Goal: Transaction & Acquisition: Purchase product/service

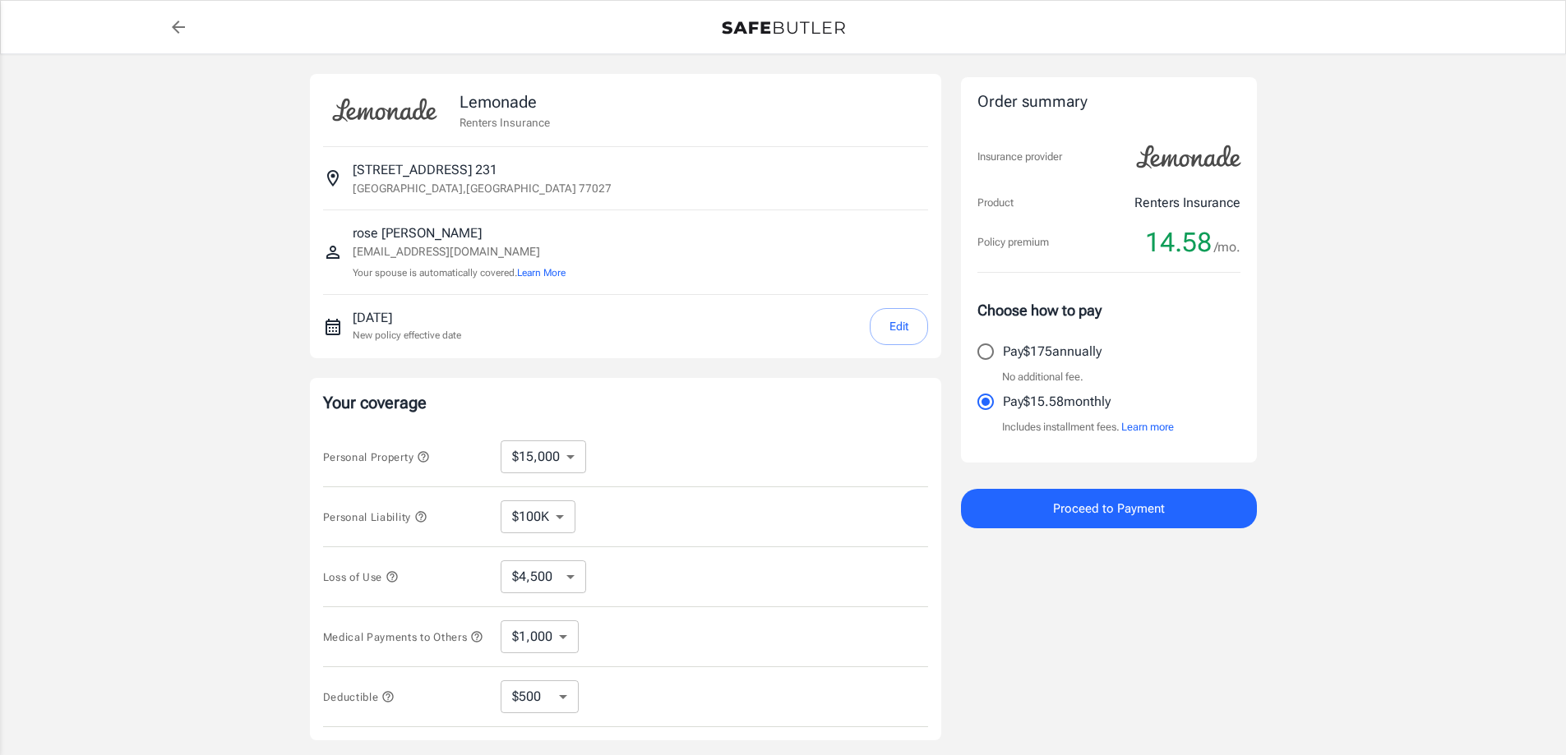
select select "15000"
select select "500"
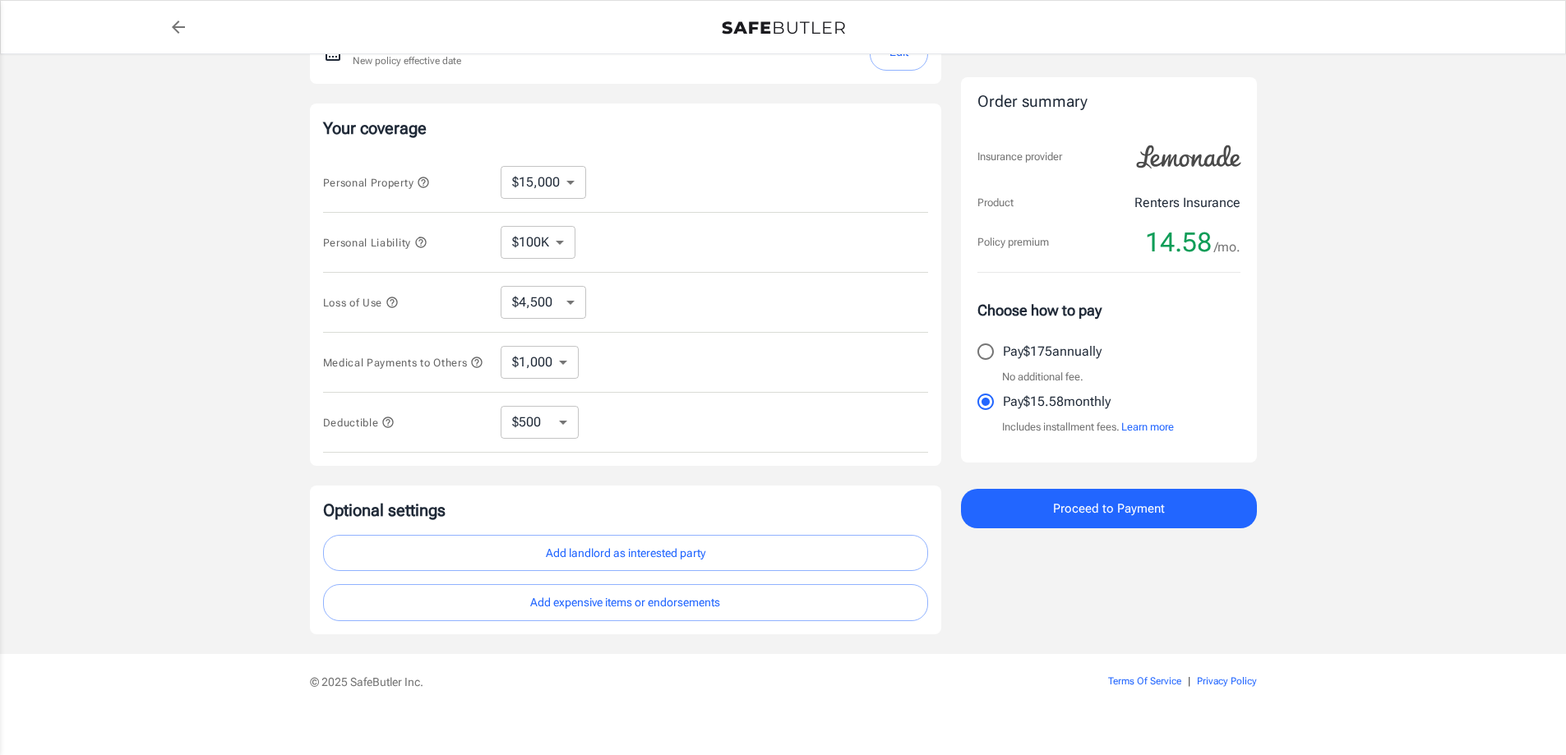
scroll to position [295, 0]
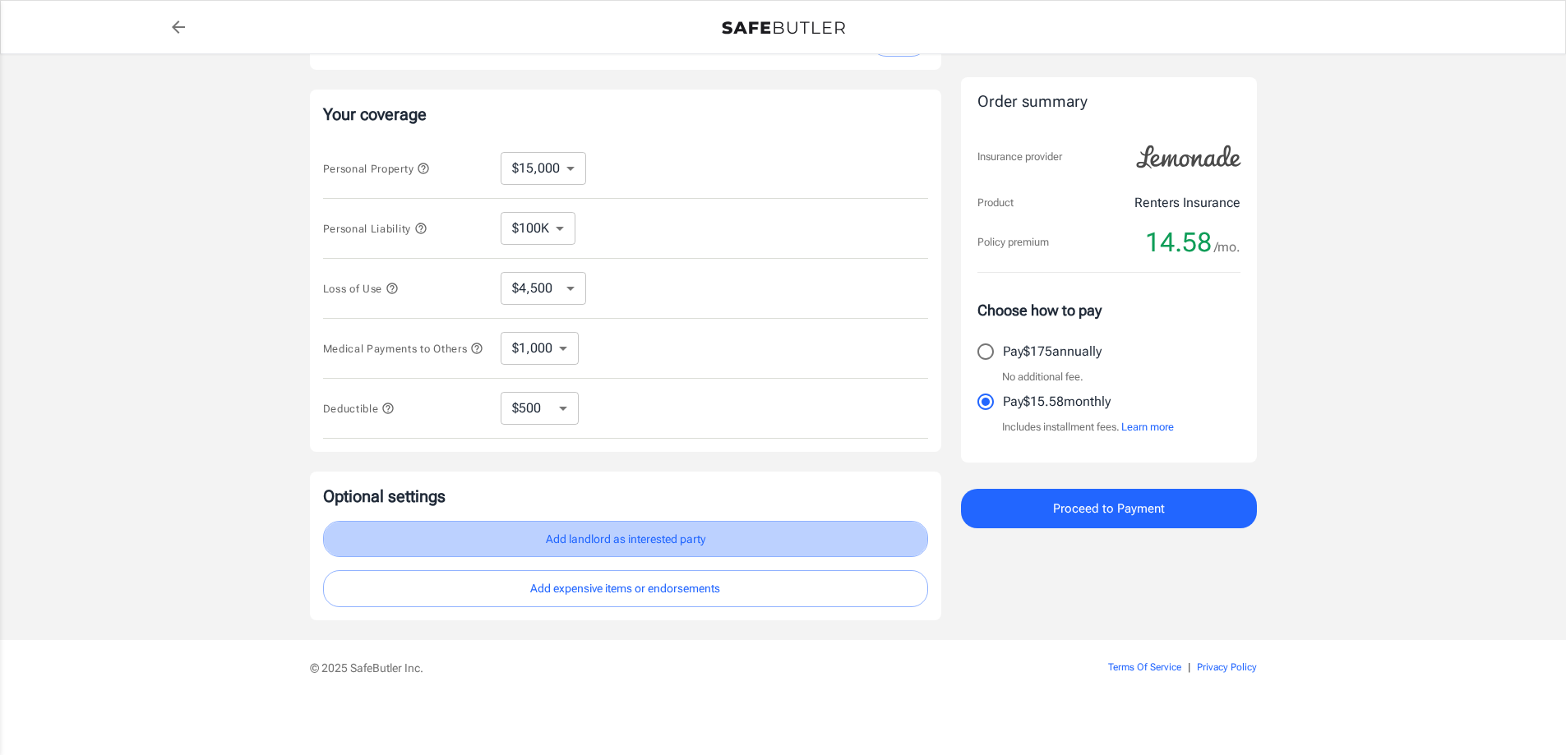
click at [665, 543] on button "Add landlord as interested party" at bounding box center [625, 539] width 605 height 37
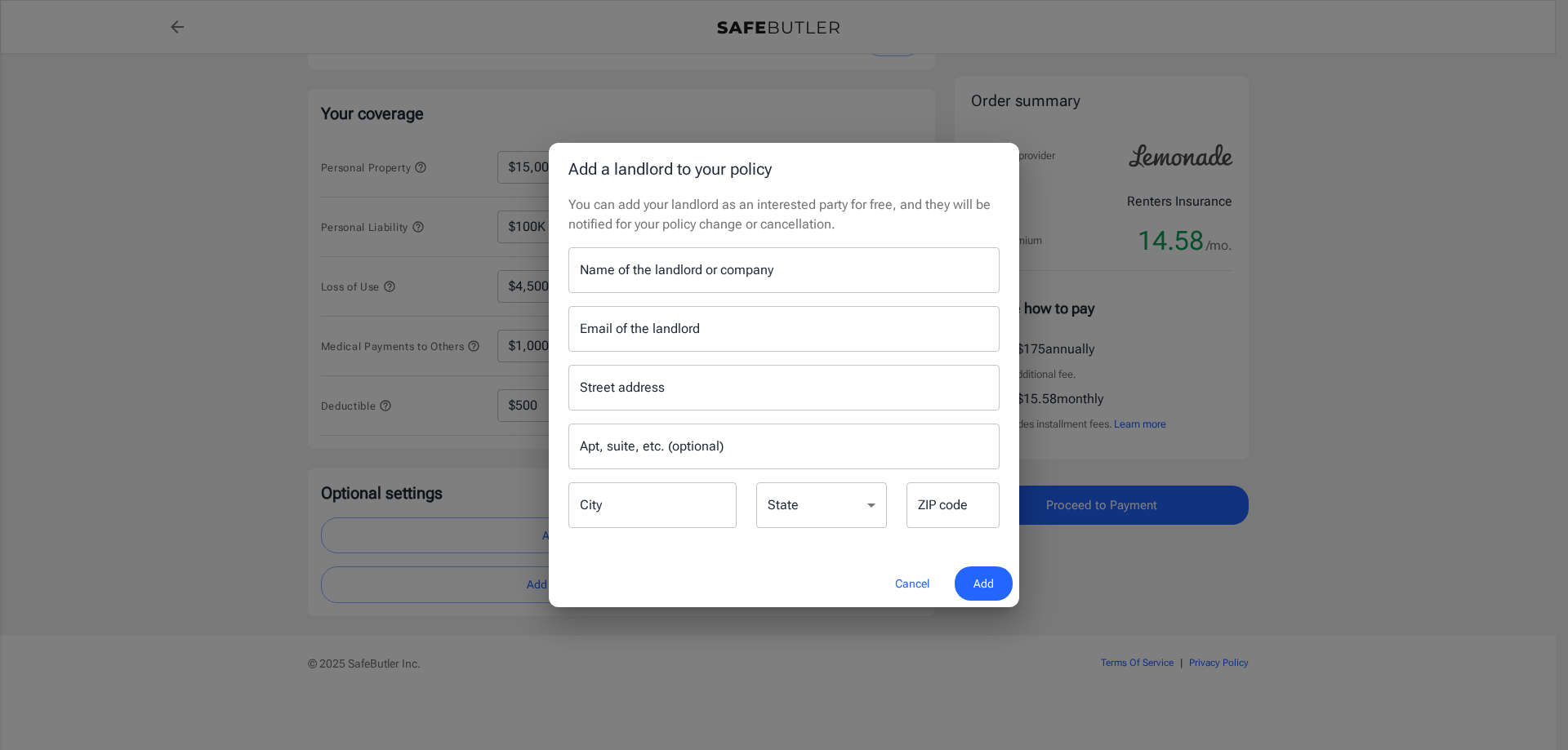
click at [782, 277] on input "Name of the landlord or company" at bounding box center [784, 270] width 431 height 46
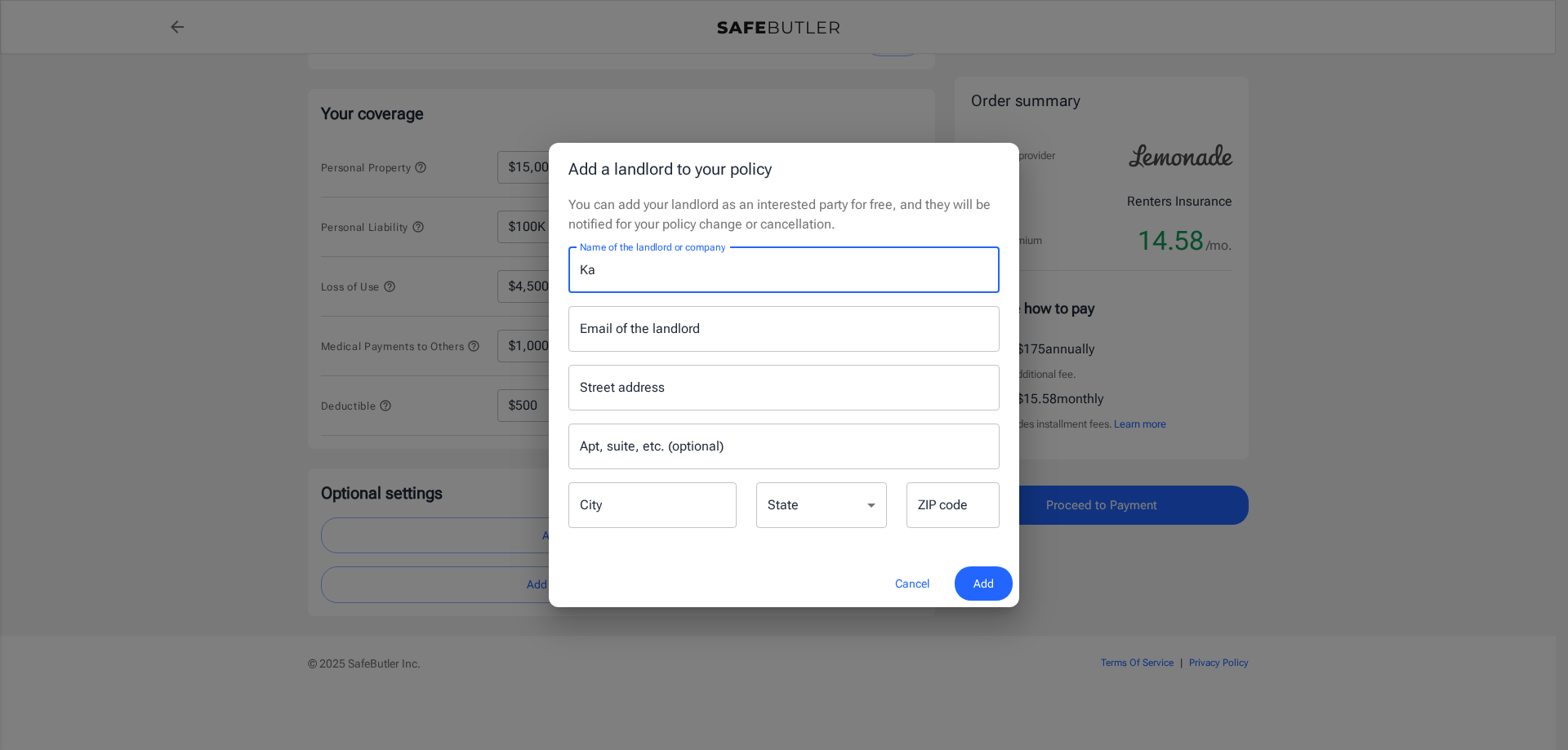
type input "K"
type input "The Gael Apartments"
click at [606, 332] on input "Email of the landlord" at bounding box center [784, 329] width 431 height 46
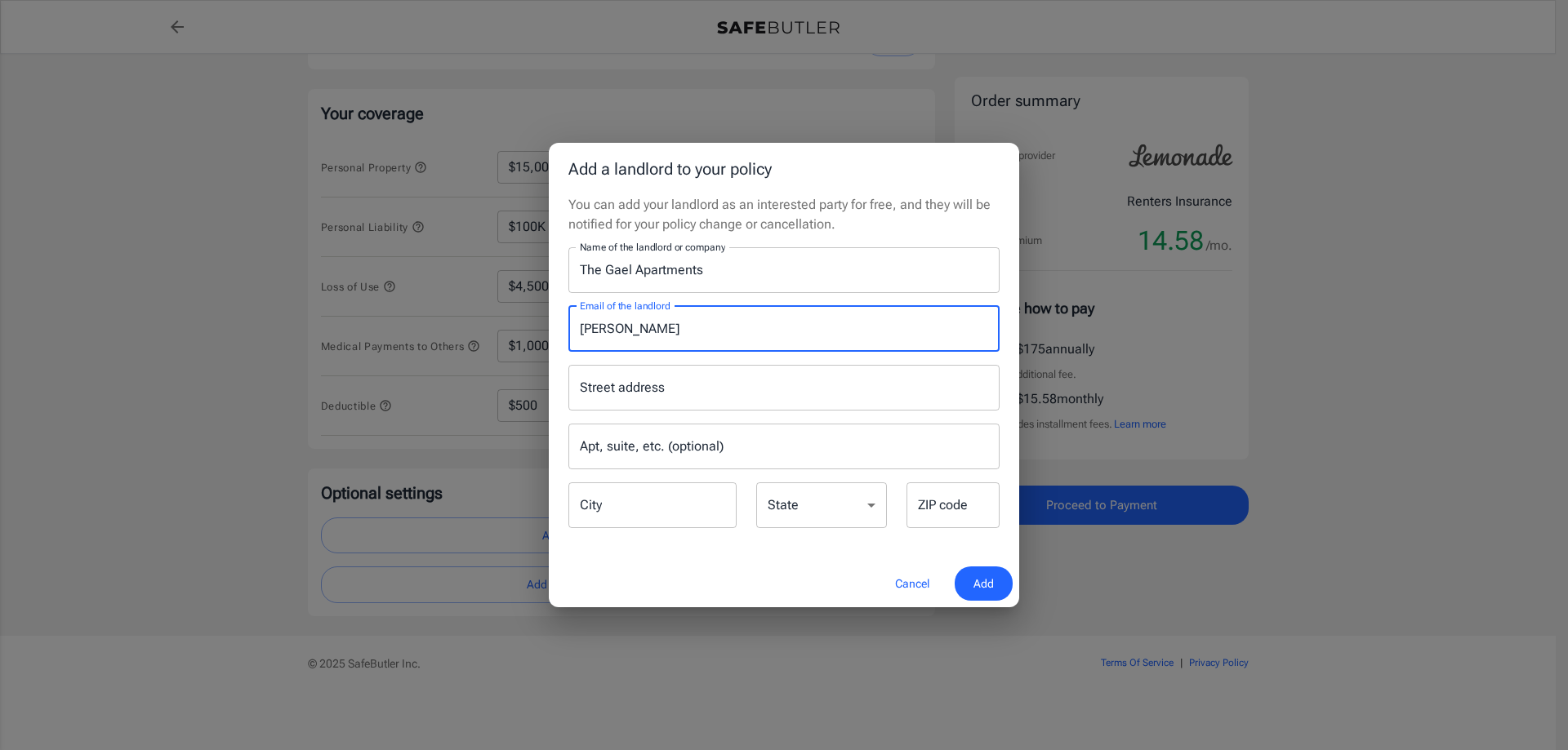
type input "[PERSON_NAME]"
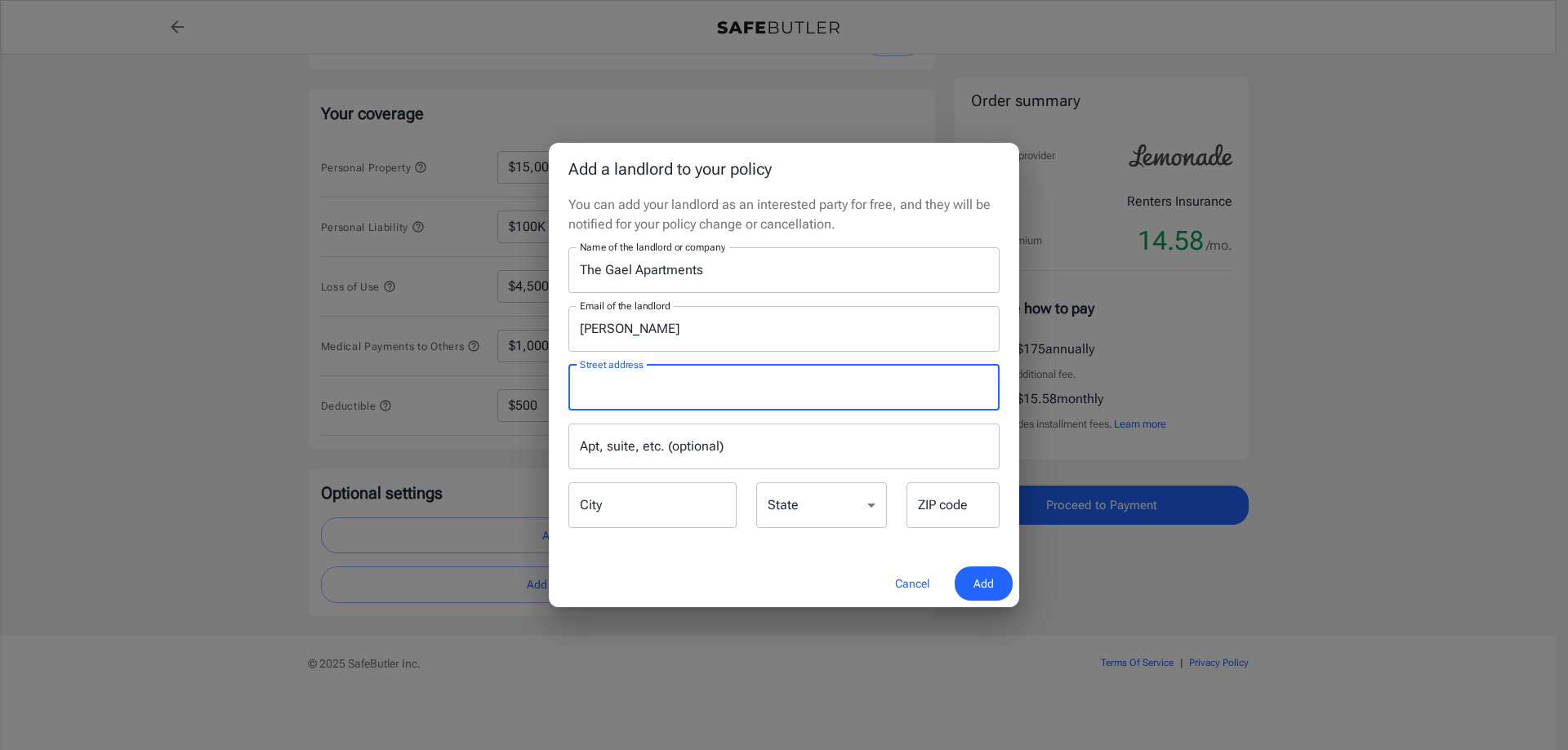
click at [614, 396] on input "Street address" at bounding box center [783, 387] width 416 height 31
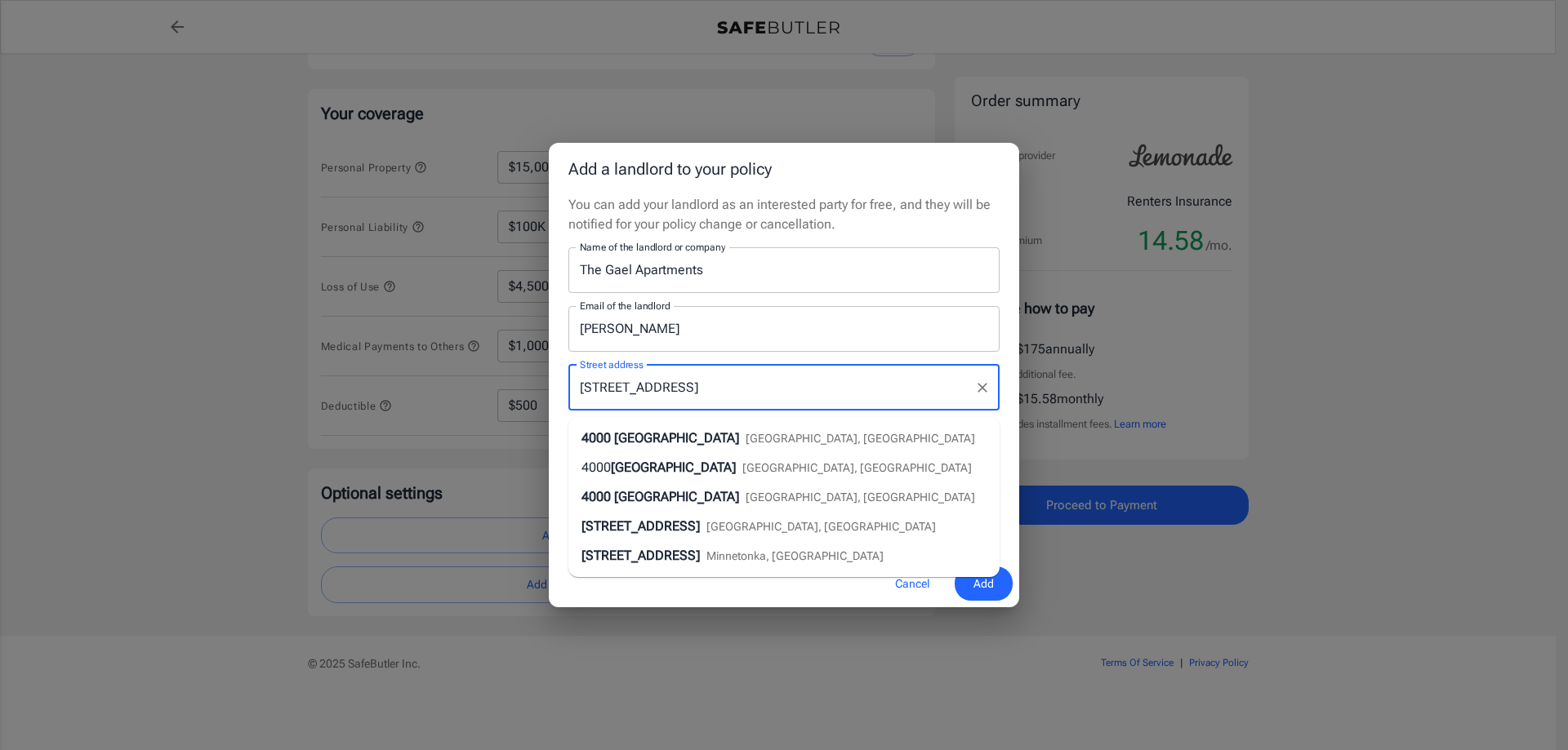
click at [745, 432] on span "[GEOGRAPHIC_DATA], [GEOGRAPHIC_DATA]" at bounding box center [860, 438] width 230 height 13
type input "[STREET_ADDRESS]"
type input "[GEOGRAPHIC_DATA]"
select select "[GEOGRAPHIC_DATA]"
type input "77027"
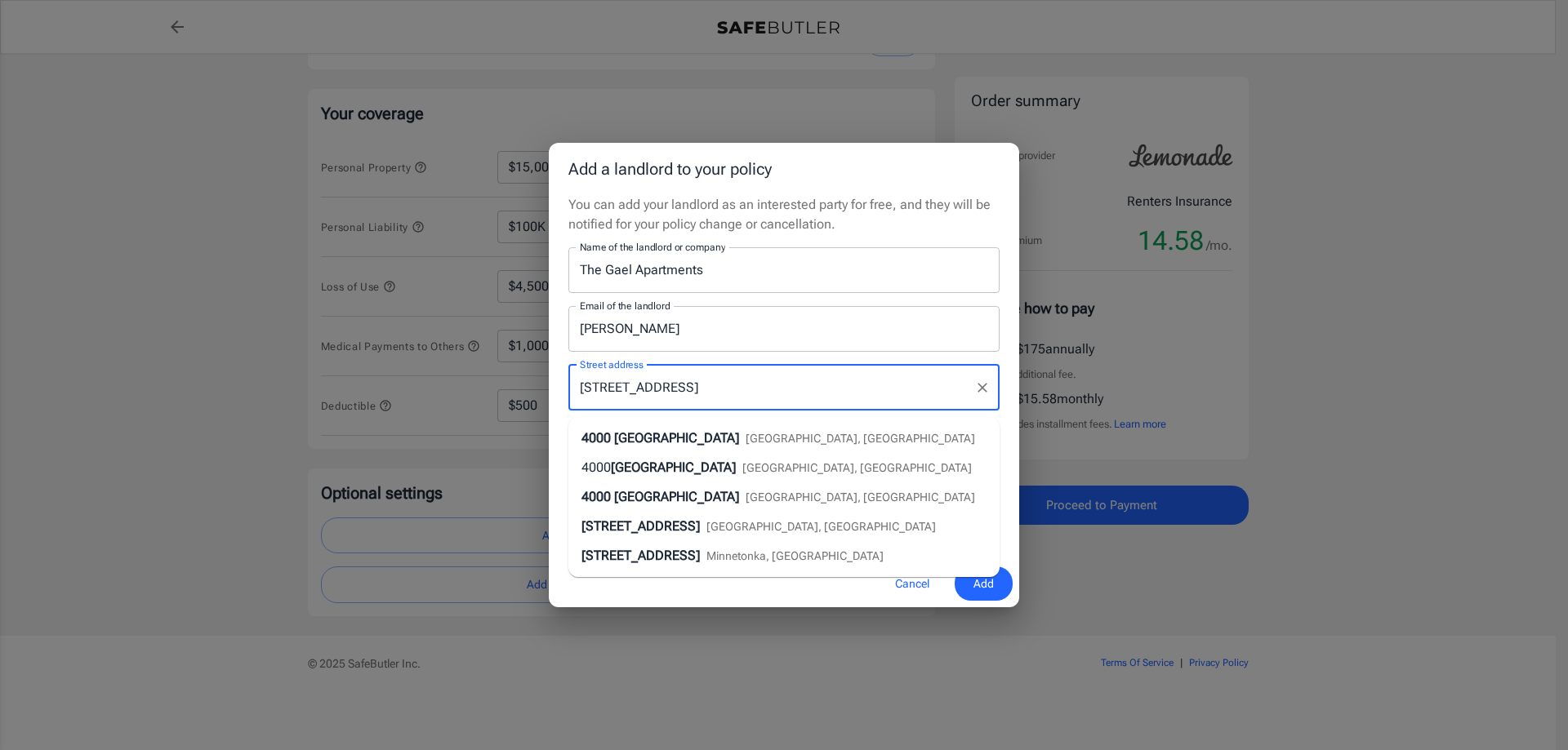
type input "[STREET_ADDRESS]"
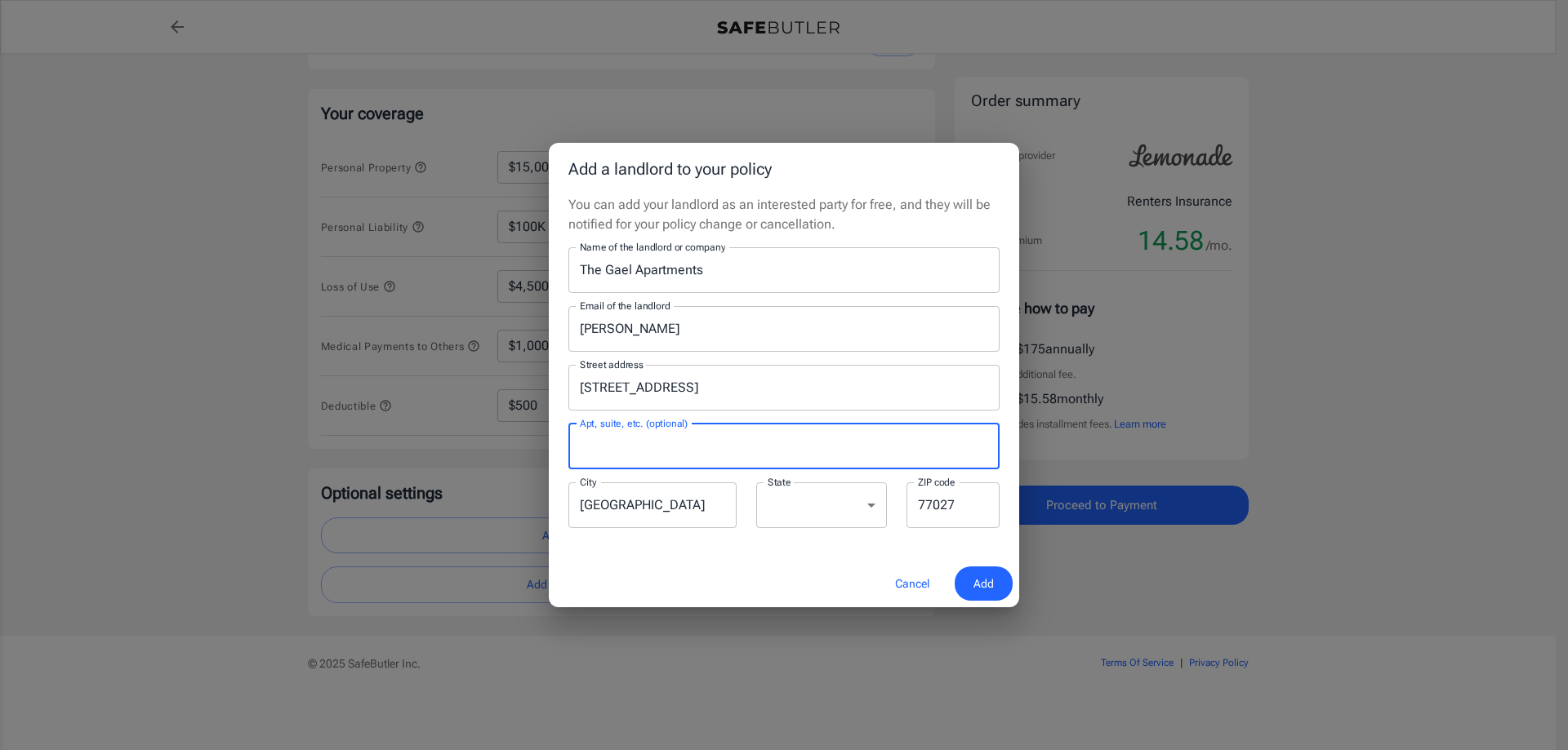
click at [695, 445] on input "Apt, suite, etc. (optional)" at bounding box center [784, 447] width 431 height 46
type input "239"
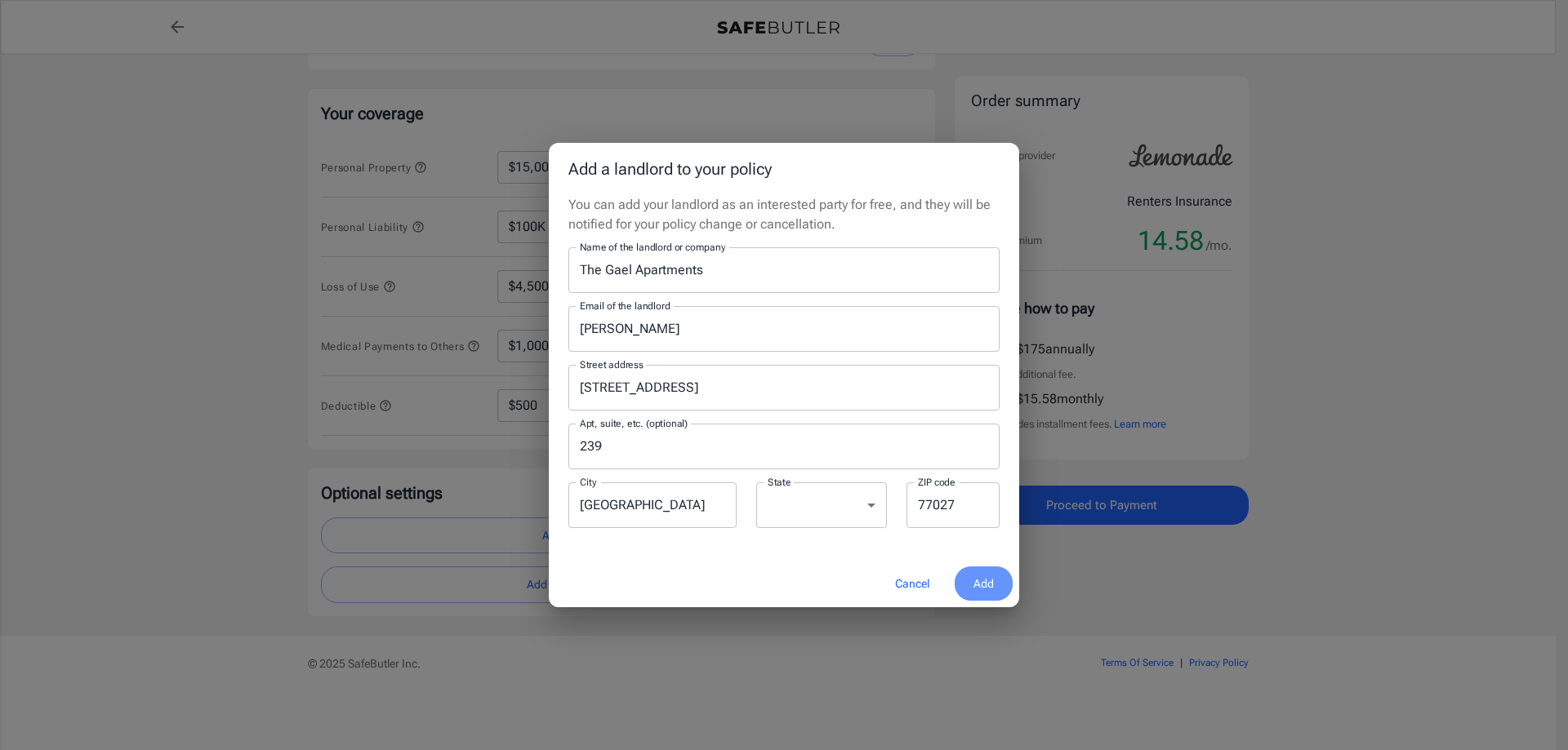
click at [980, 583] on span "Add" at bounding box center [984, 584] width 21 height 21
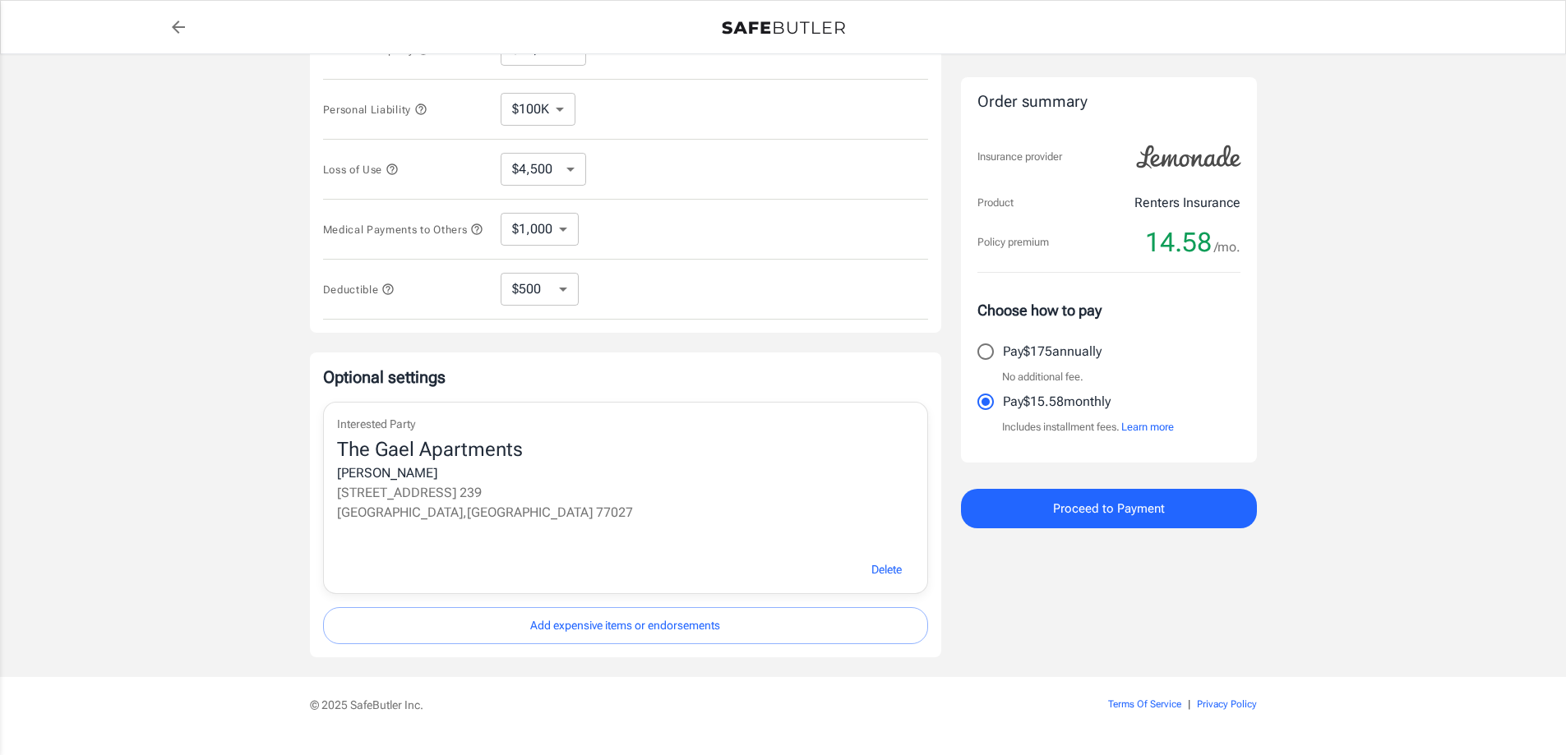
scroll to position [451, 0]
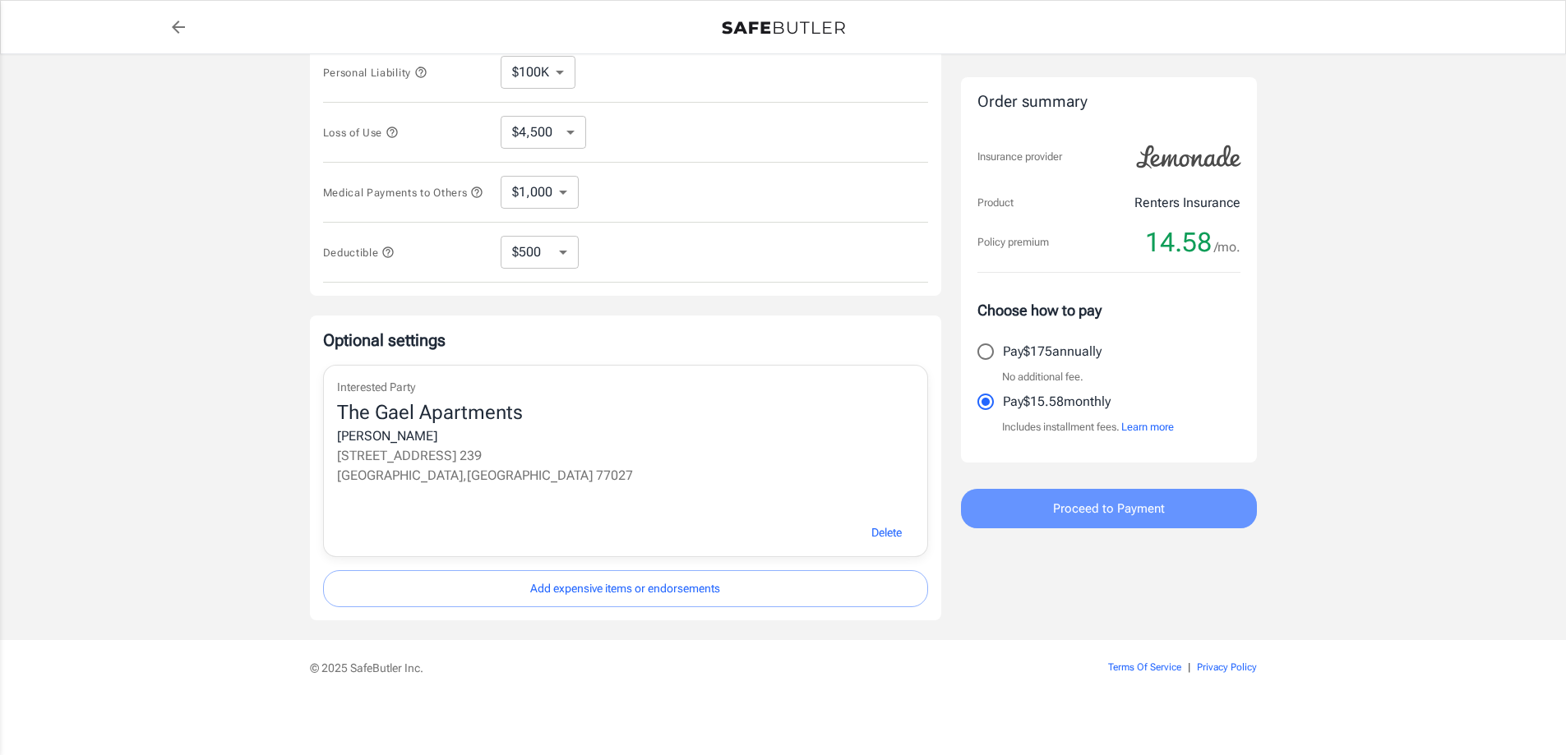
click at [1076, 513] on span "Proceed to Payment" at bounding box center [1109, 508] width 112 height 21
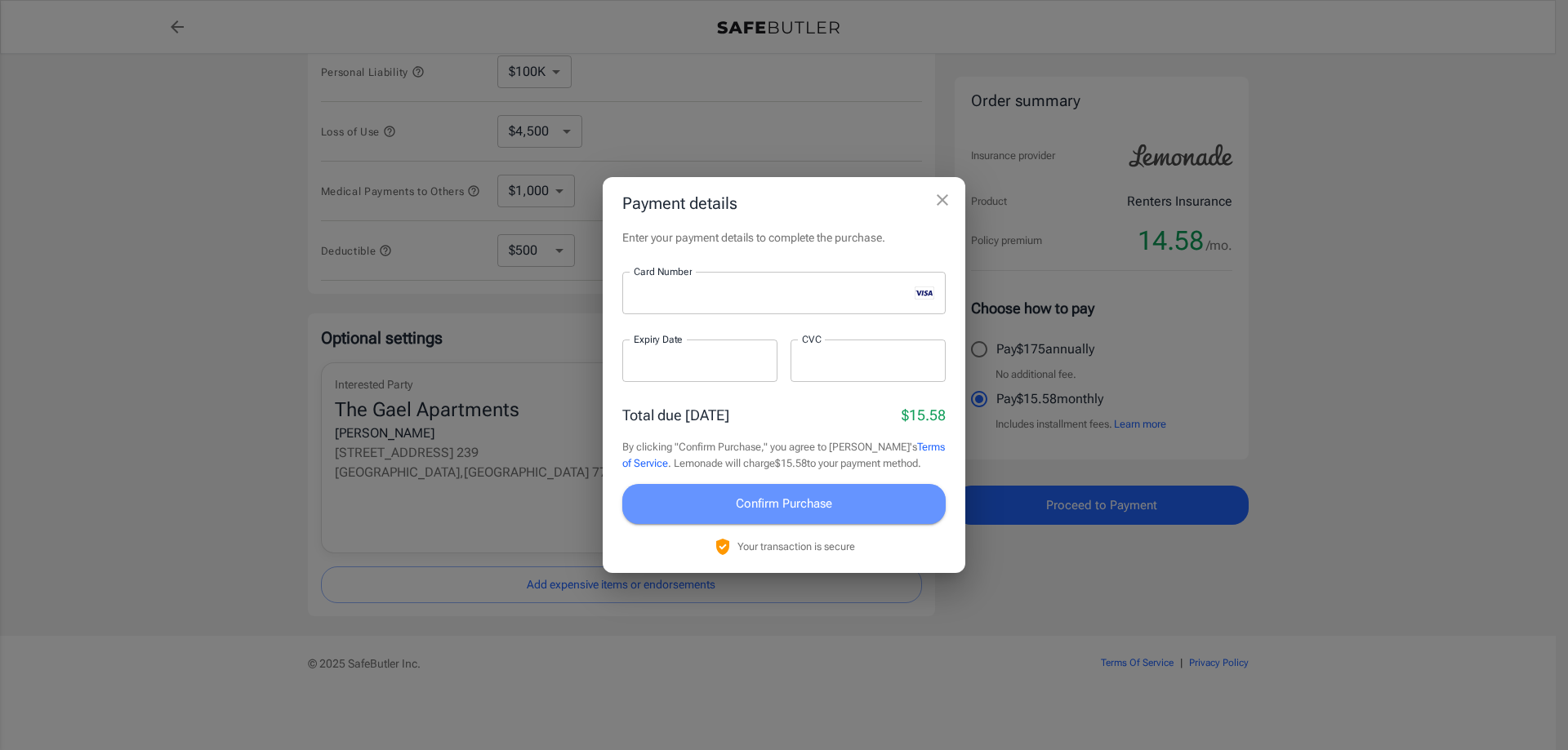
click at [807, 496] on span "Confirm Purchase" at bounding box center [784, 503] width 96 height 21
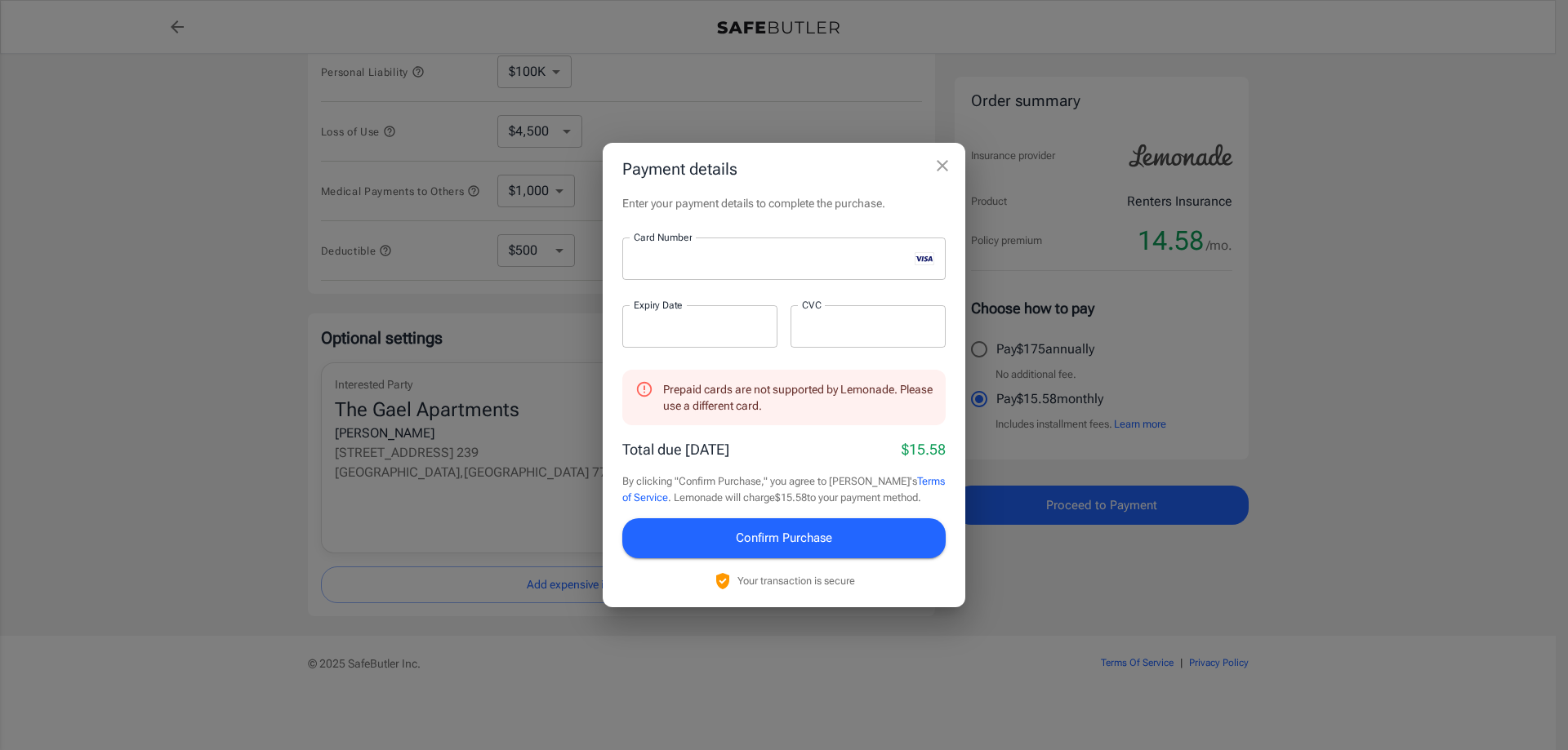
click at [722, 338] on div at bounding box center [700, 326] width 155 height 43
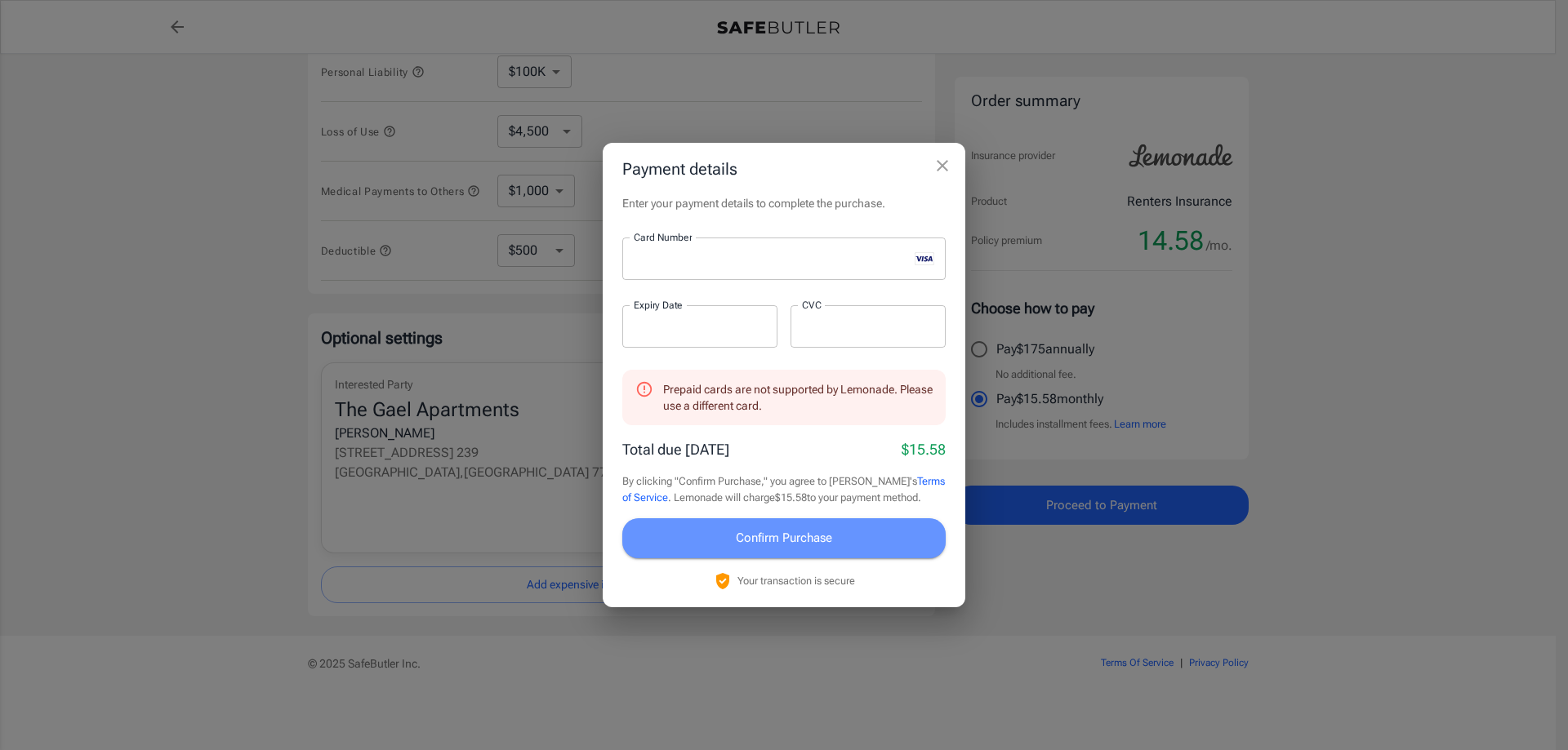
click at [799, 542] on span "Confirm Purchase" at bounding box center [784, 537] width 96 height 21
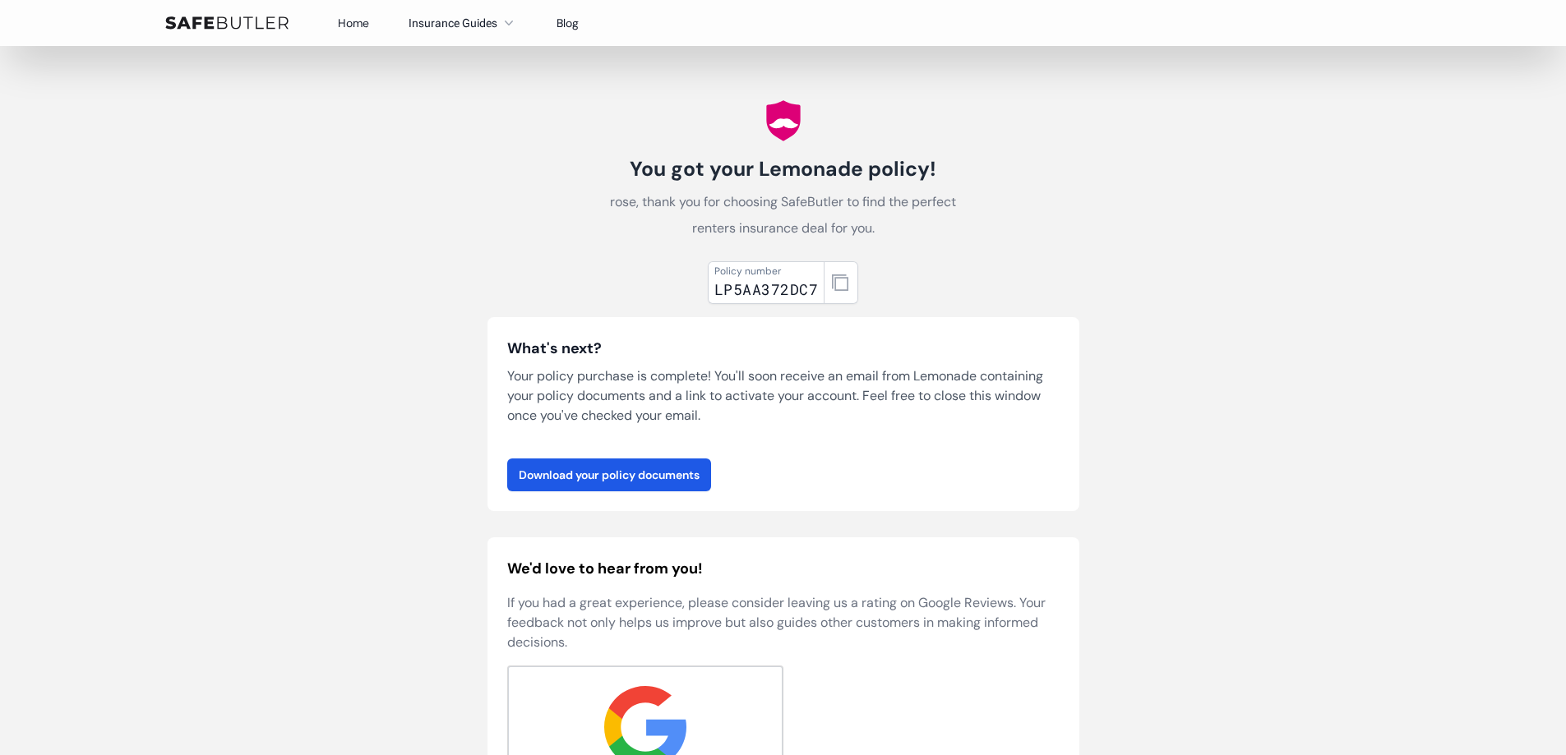
scroll to position [164, 0]
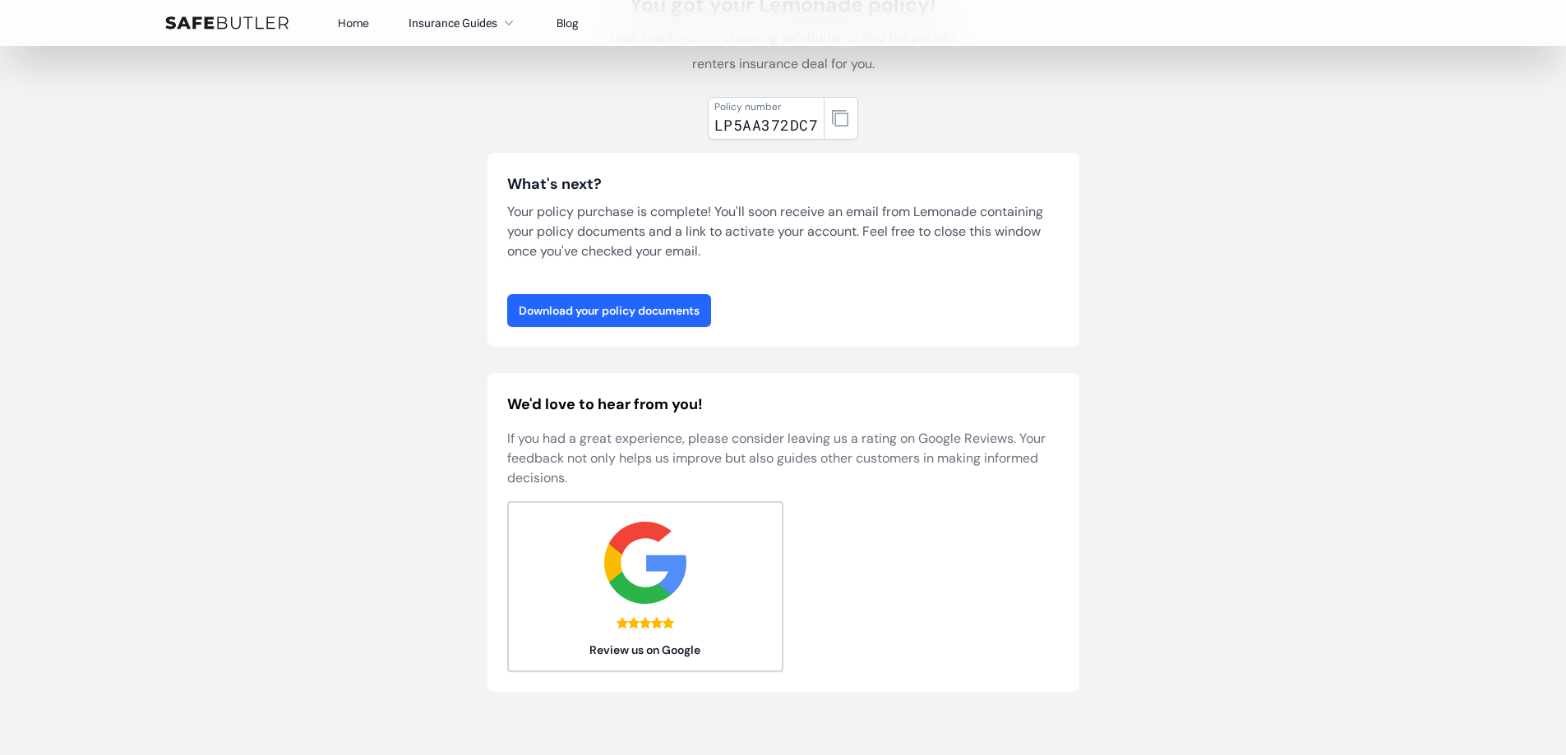
click at [686, 317] on link "Download your policy documents" at bounding box center [609, 310] width 204 height 33
click at [680, 309] on link "Download your policy documents" at bounding box center [609, 310] width 204 height 33
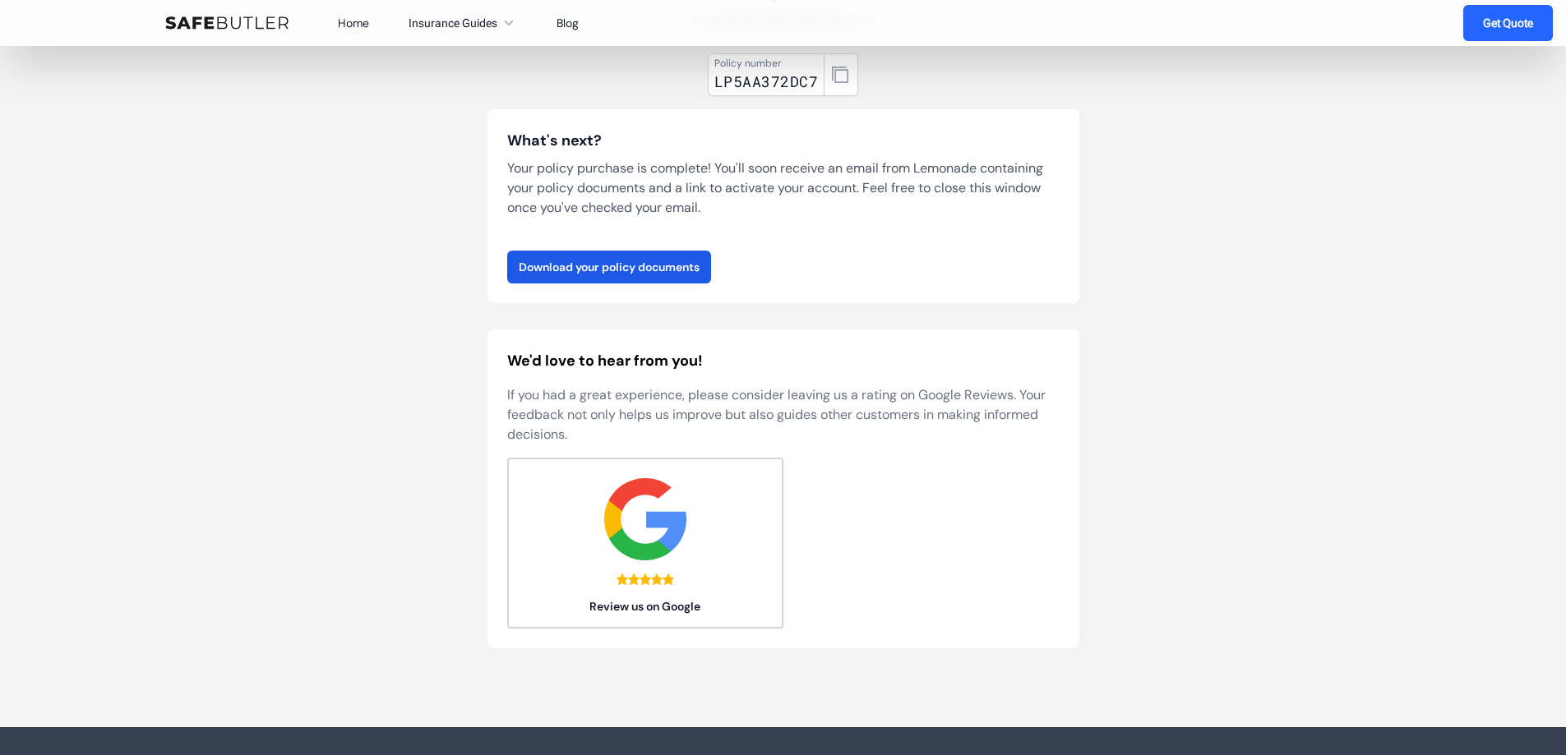
scroll to position [141, 0]
